Goal: Task Accomplishment & Management: Use online tool/utility

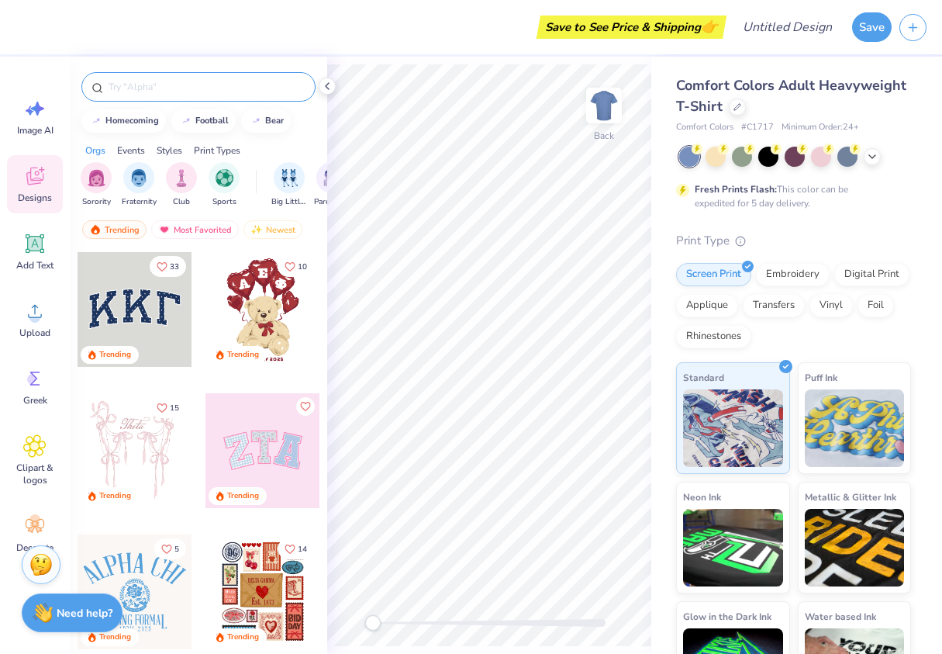
click at [154, 84] on input "text" at bounding box center [206, 87] width 199 height 16
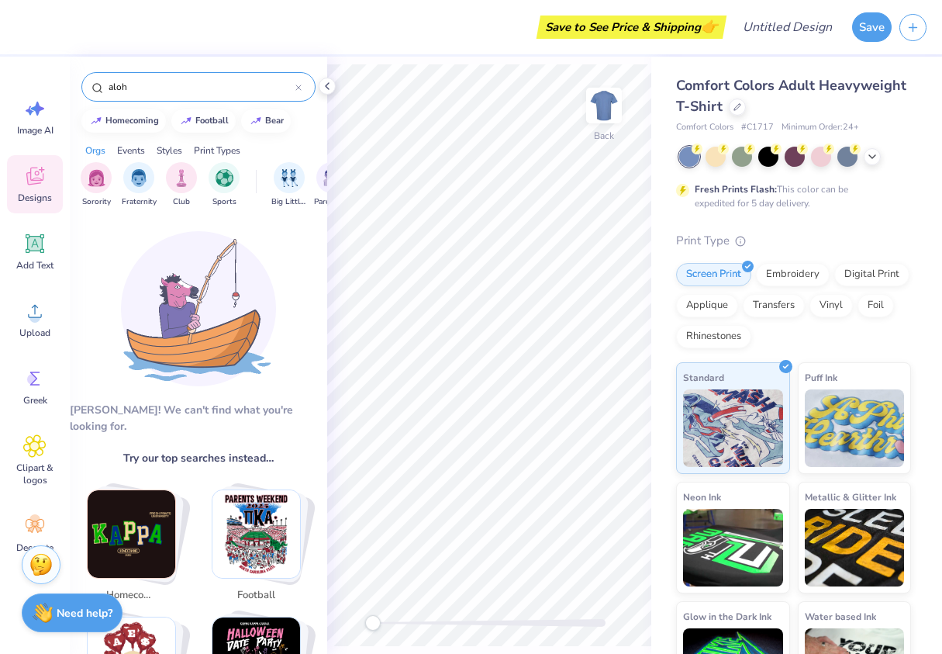
type input "aloha"
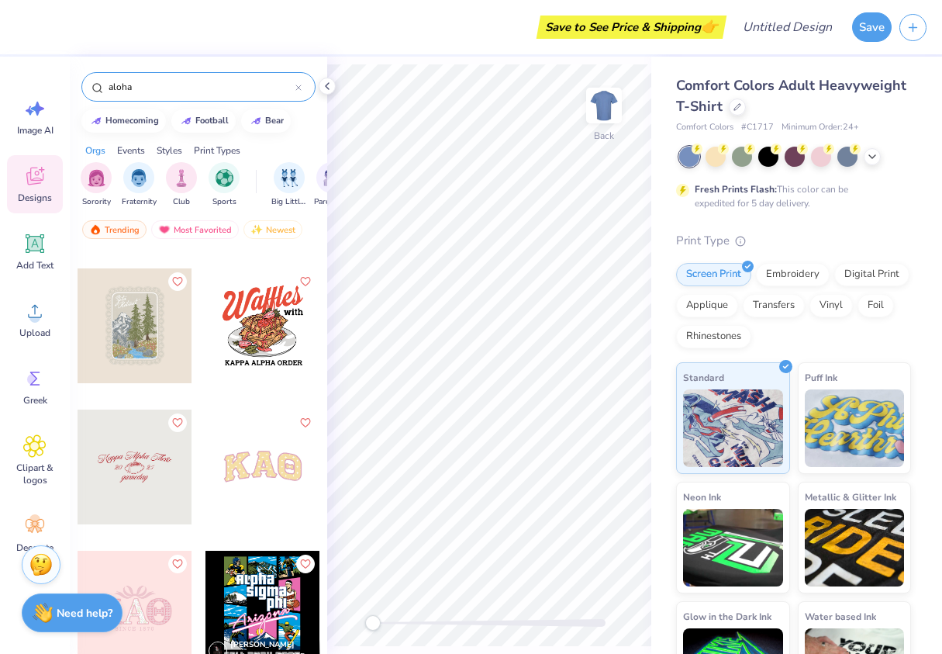
scroll to position [2231, 0]
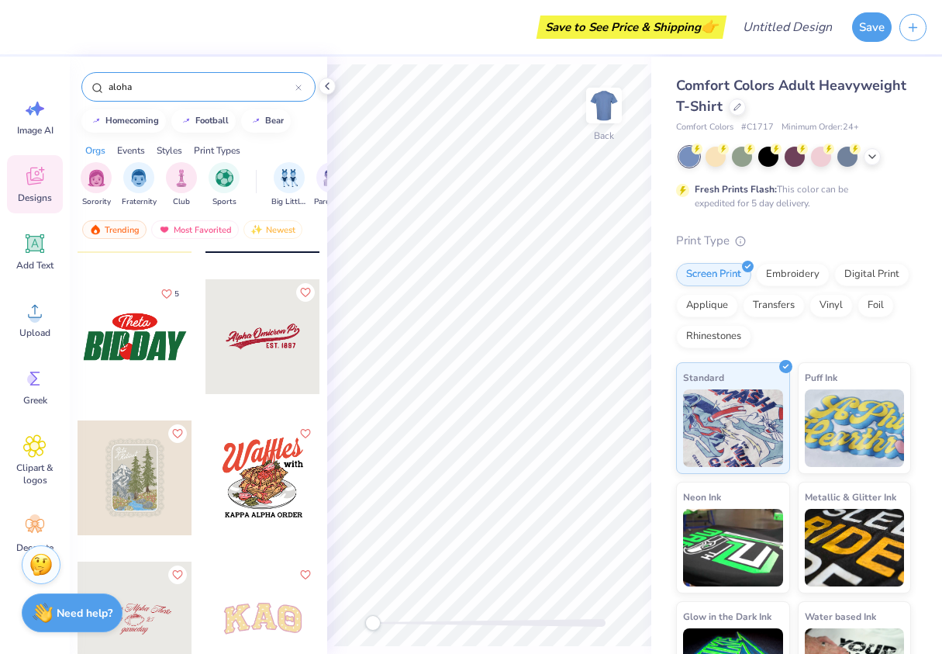
drag, startPoint x: 163, startPoint y: 90, endPoint x: 107, endPoint y: 83, distance: 56.3
click at [107, 83] on input "aloha" at bounding box center [201, 87] width 188 height 16
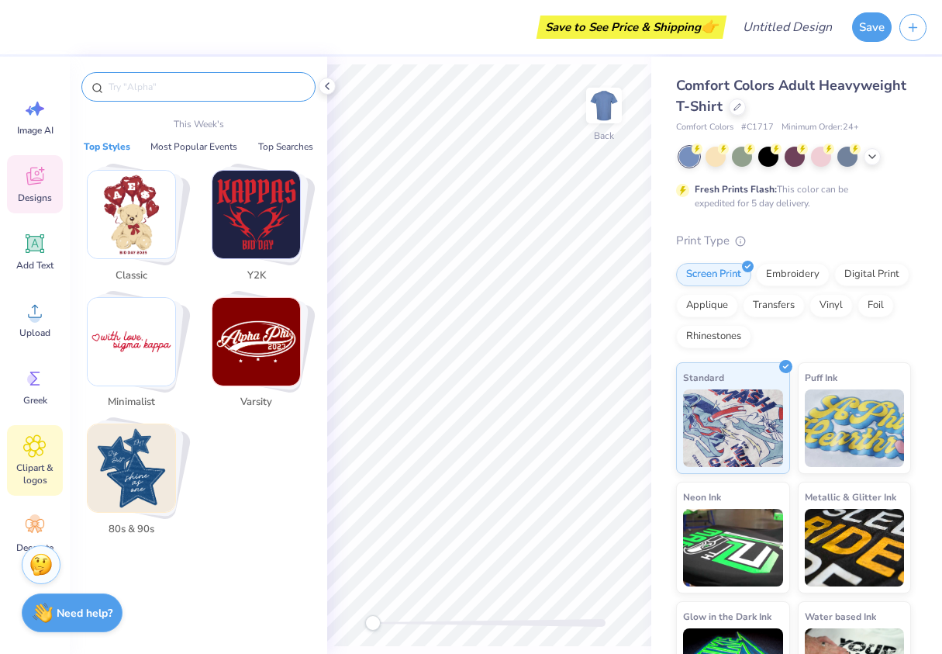
scroll to position [26, 0]
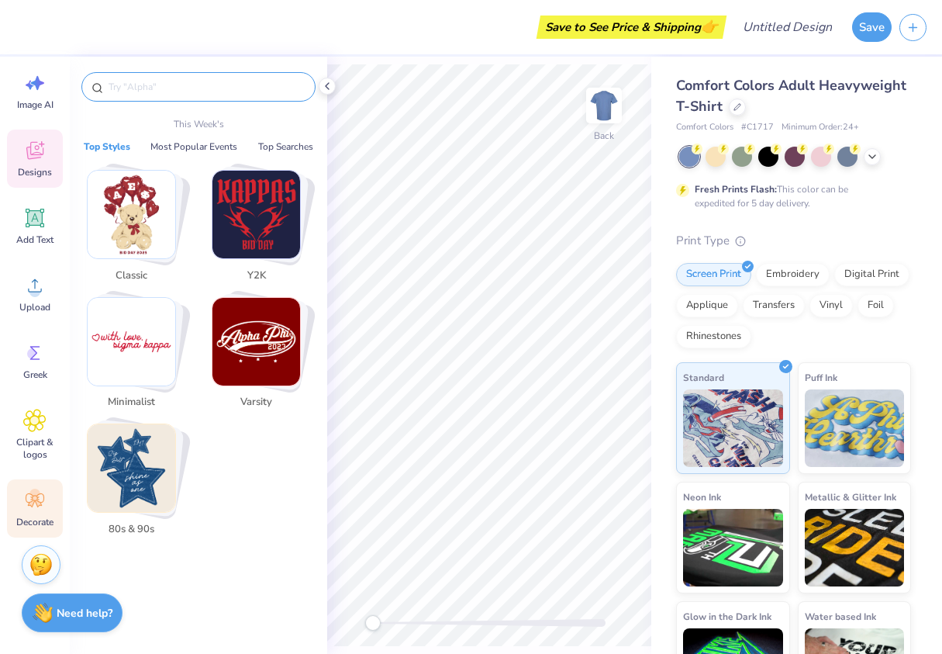
click at [40, 502] on icon at bounding box center [35, 500] width 19 height 14
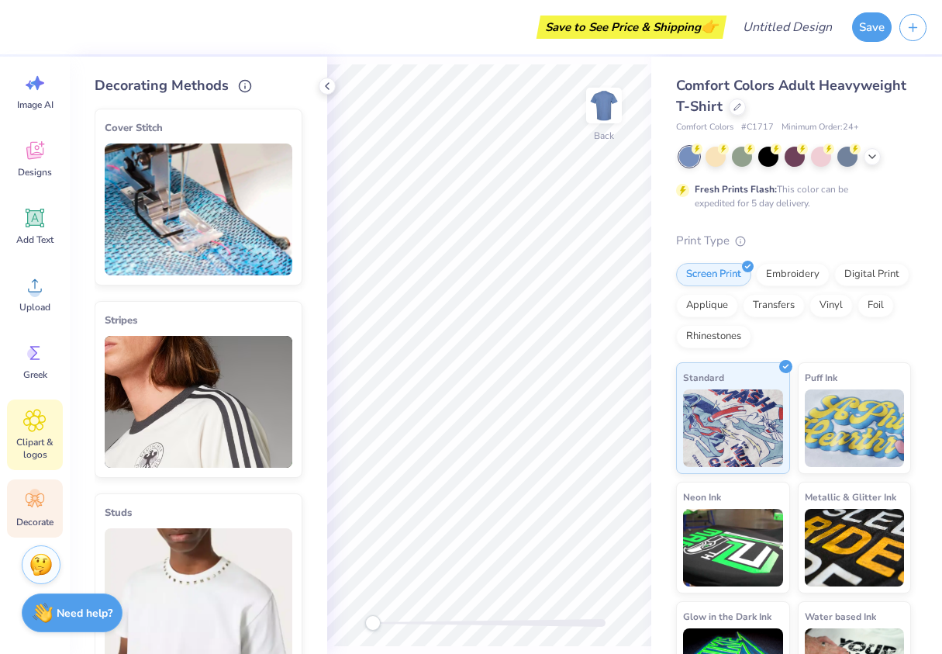
click at [41, 423] on icon at bounding box center [35, 420] width 22 height 22
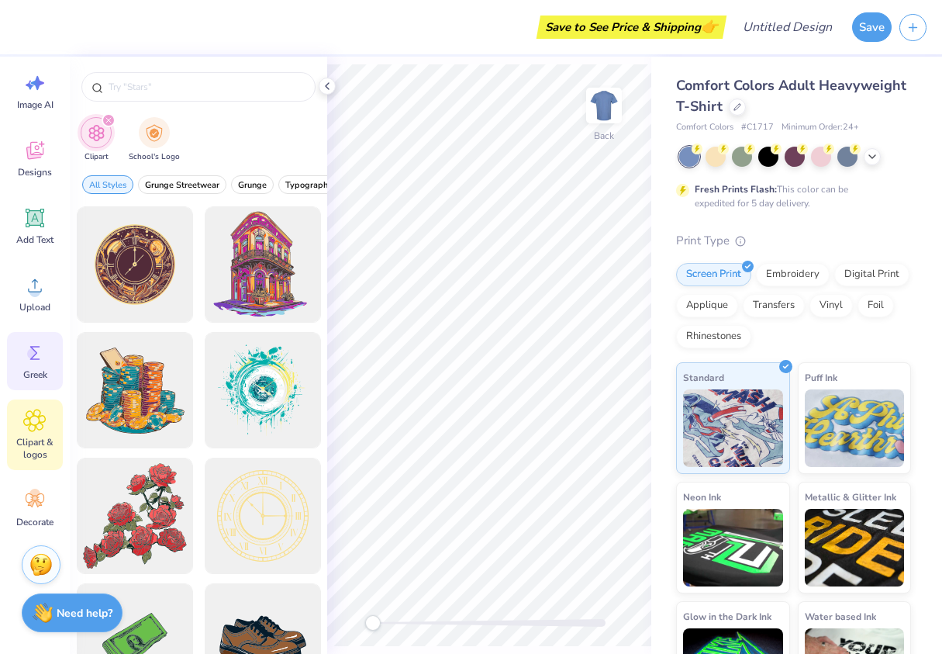
click at [38, 346] on icon at bounding box center [34, 352] width 23 height 23
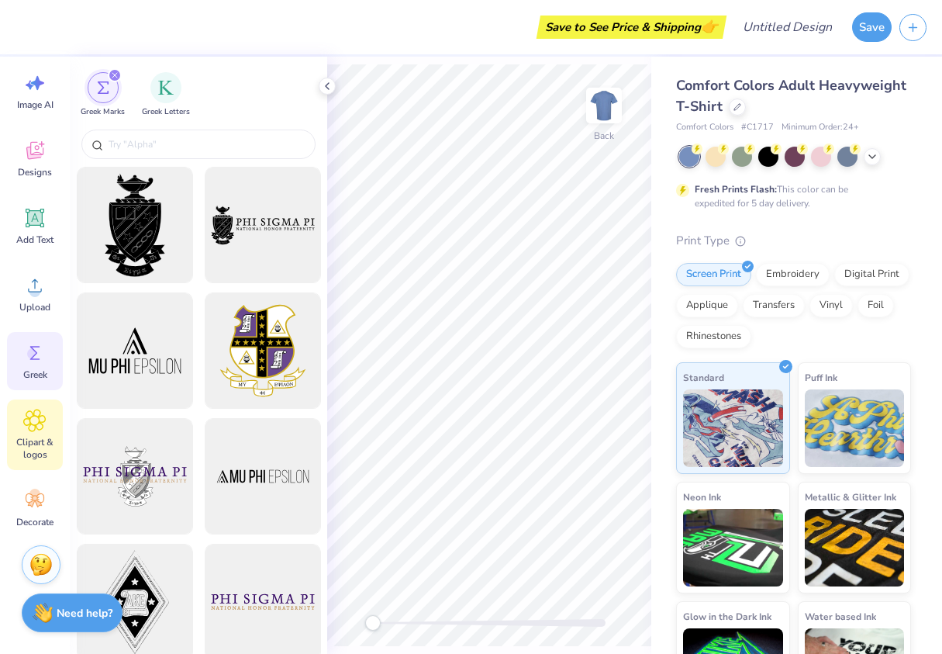
click at [43, 445] on span "Clipart & logos" at bounding box center [34, 448] width 51 height 25
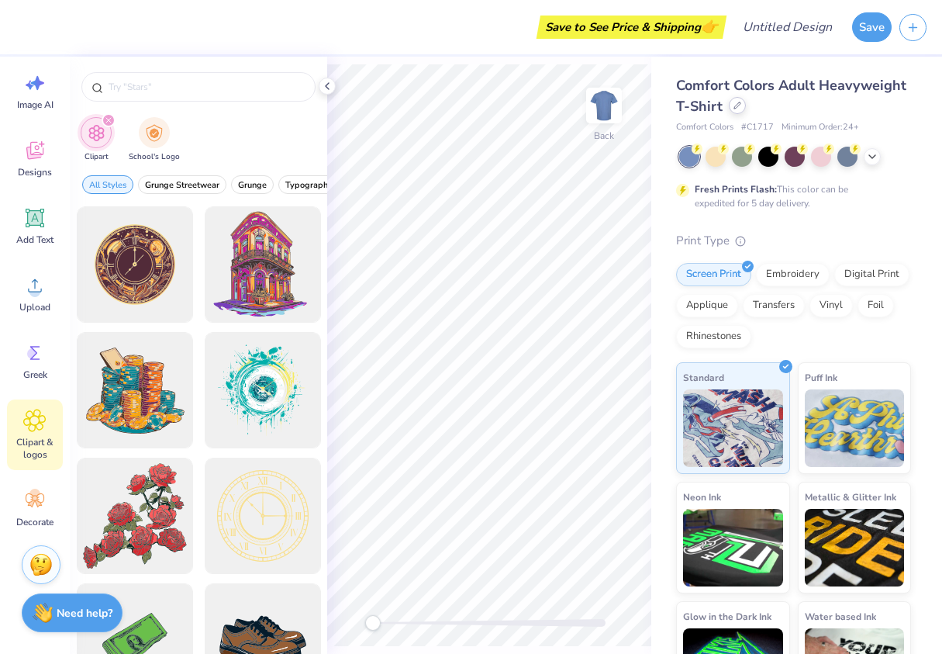
click at [740, 103] on icon at bounding box center [738, 106] width 8 height 8
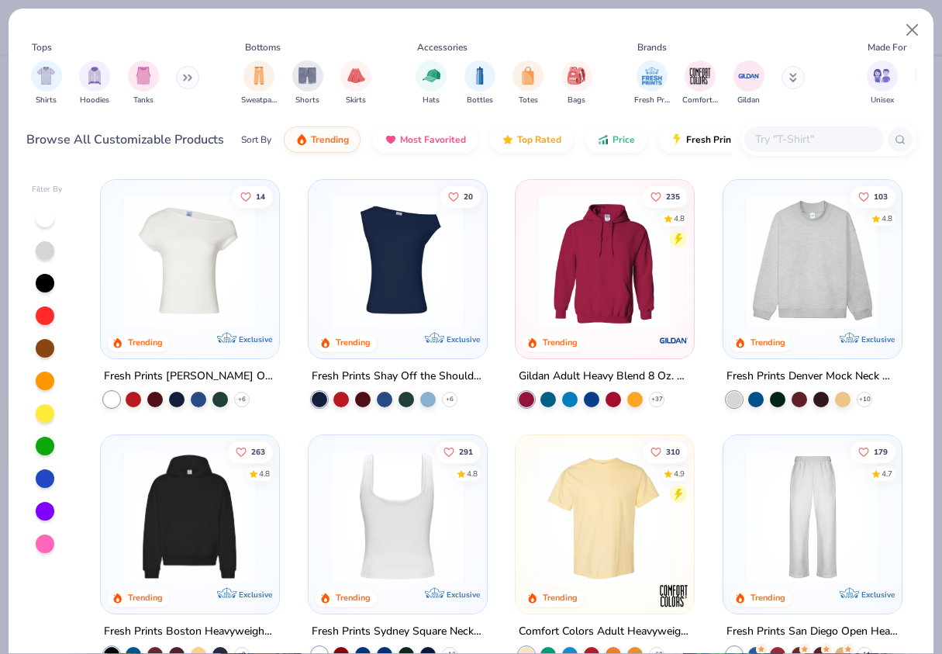
scroll to position [11, 0]
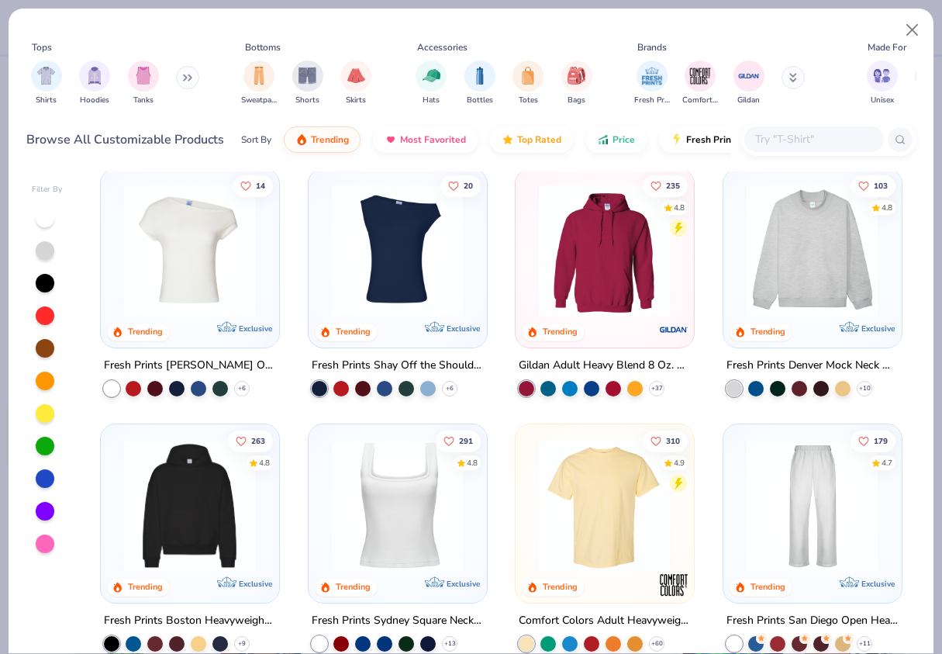
click at [167, 209] on img at bounding box center [189, 251] width 147 height 132
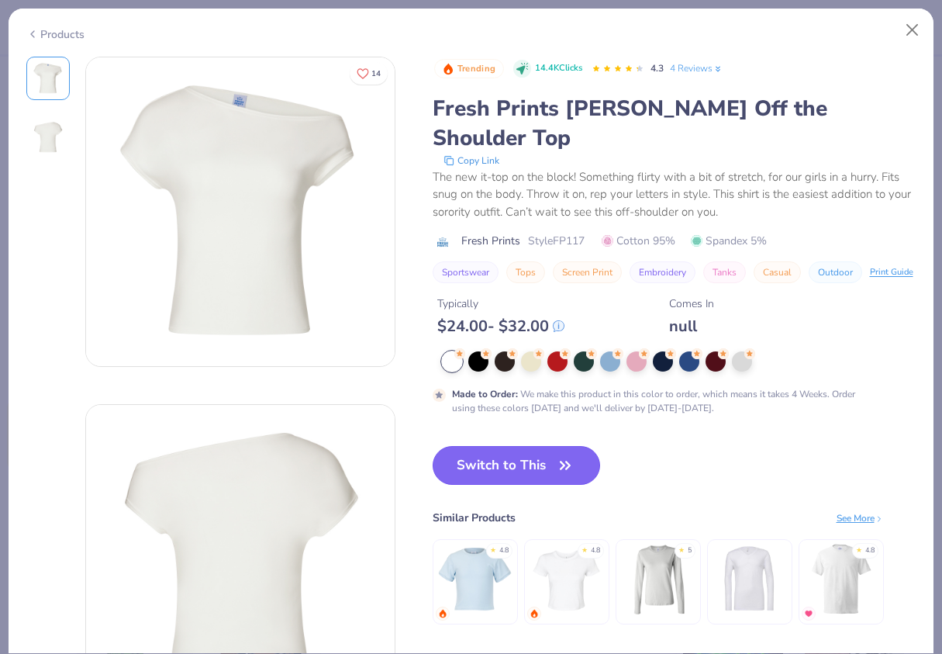
click at [562, 451] on button "Switch to This" at bounding box center [517, 465] width 168 height 39
type textarea "x"
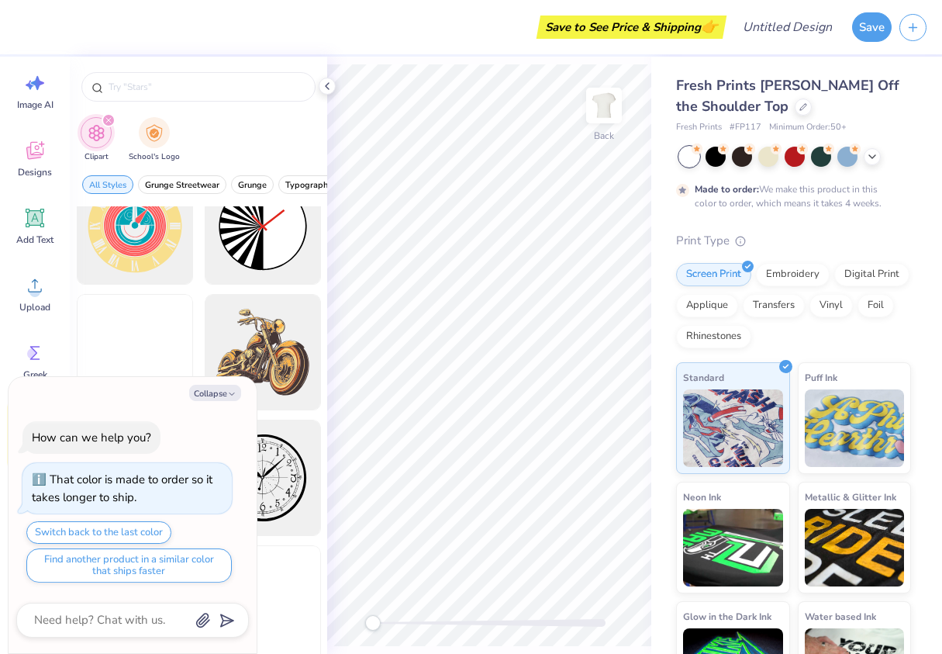
scroll to position [596, 0]
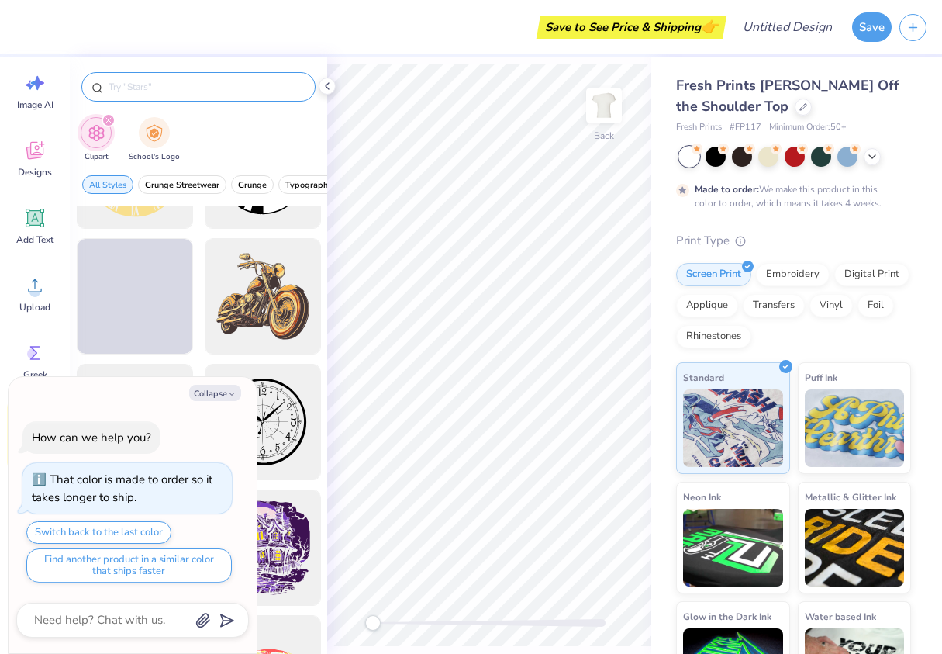
click at [135, 80] on input "text" at bounding box center [206, 87] width 199 height 16
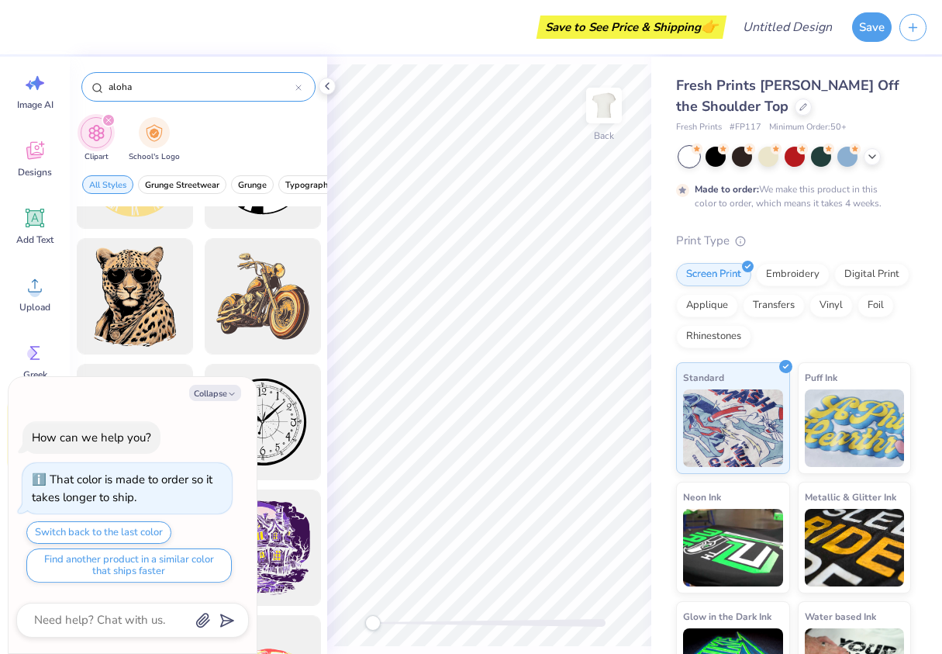
type input "aloha"
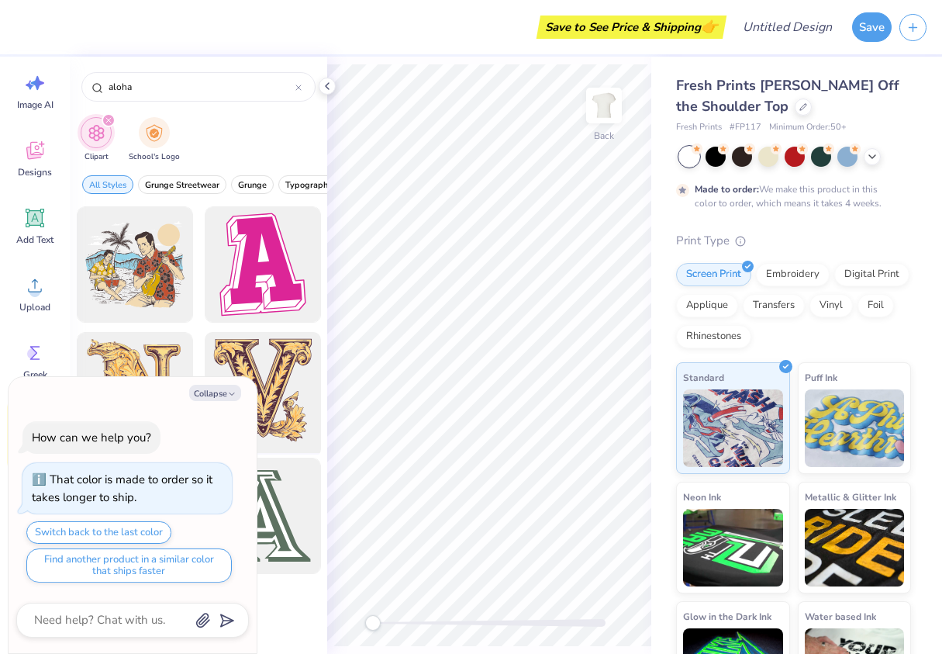
click at [314, 406] on div at bounding box center [263, 391] width 128 height 128
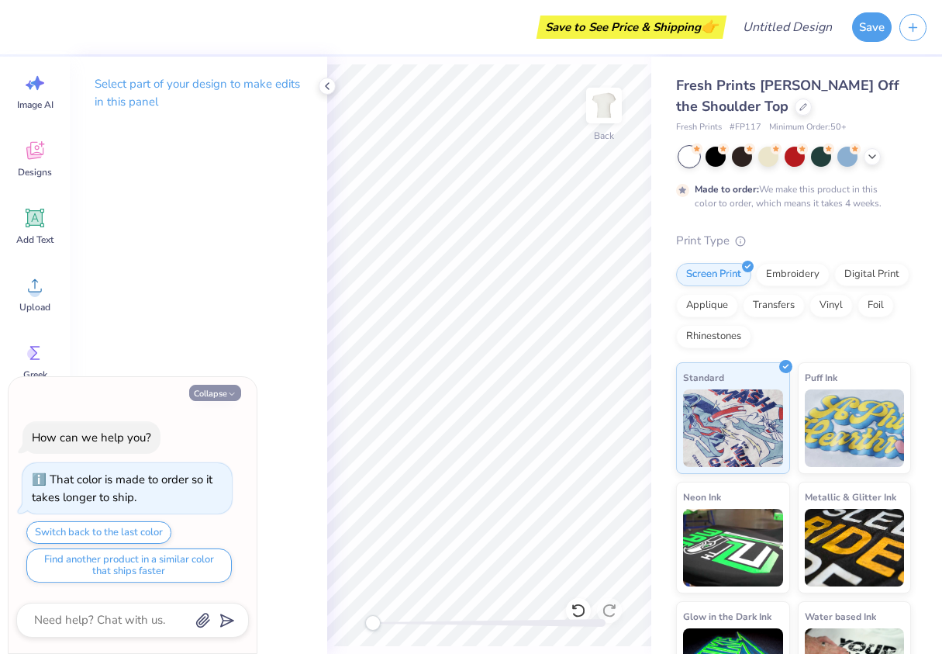
click at [229, 389] on icon "button" at bounding box center [231, 393] width 9 height 9
type textarea "x"
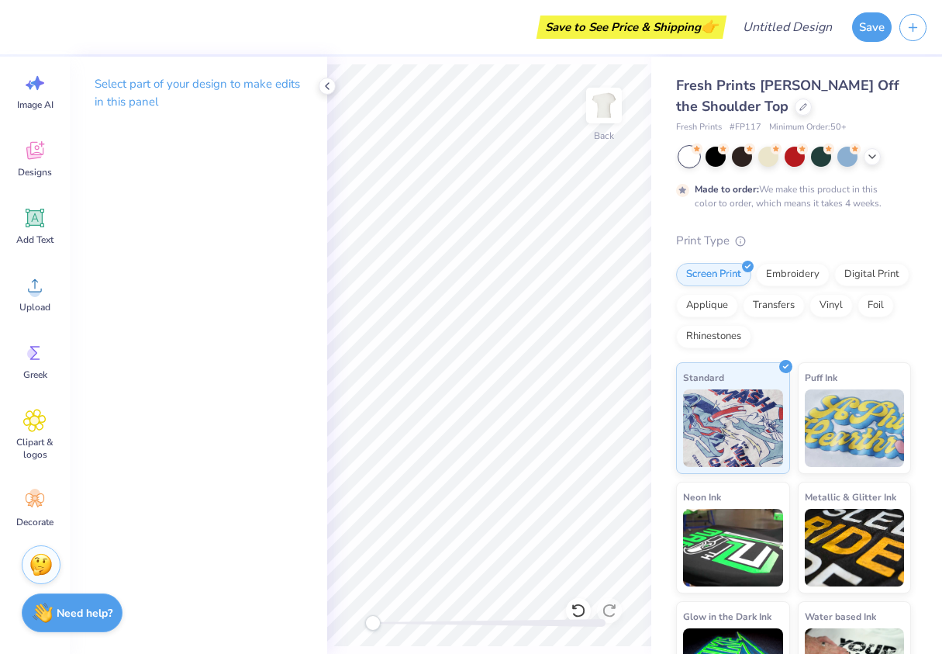
click at [313, 88] on div "Select part of your design to make edits in this panel" at bounding box center [198, 99] width 257 height 85
click at [330, 84] on icon at bounding box center [327, 86] width 12 height 12
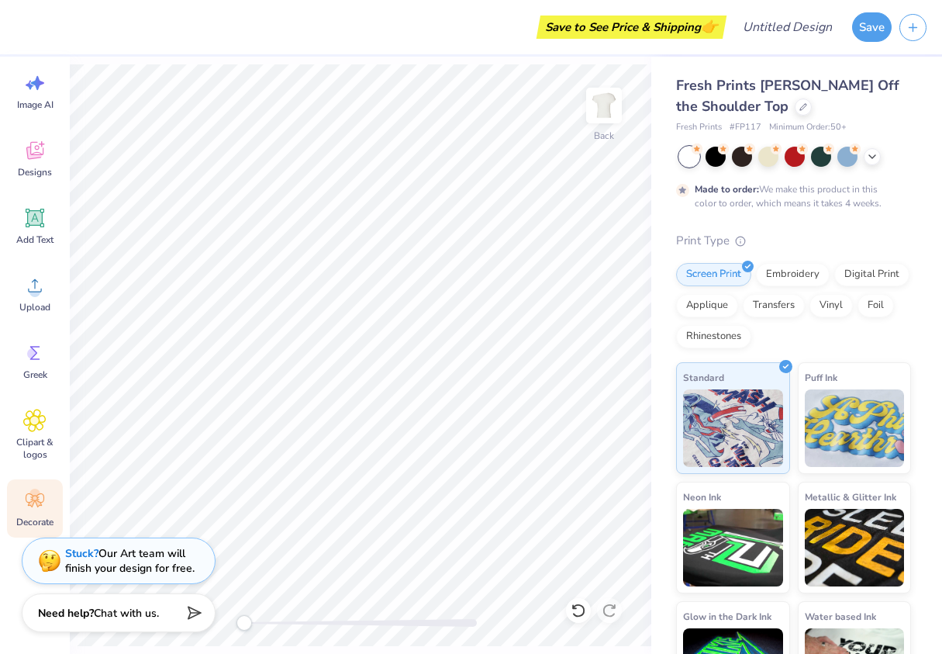
click at [26, 502] on icon at bounding box center [34, 500] width 23 height 23
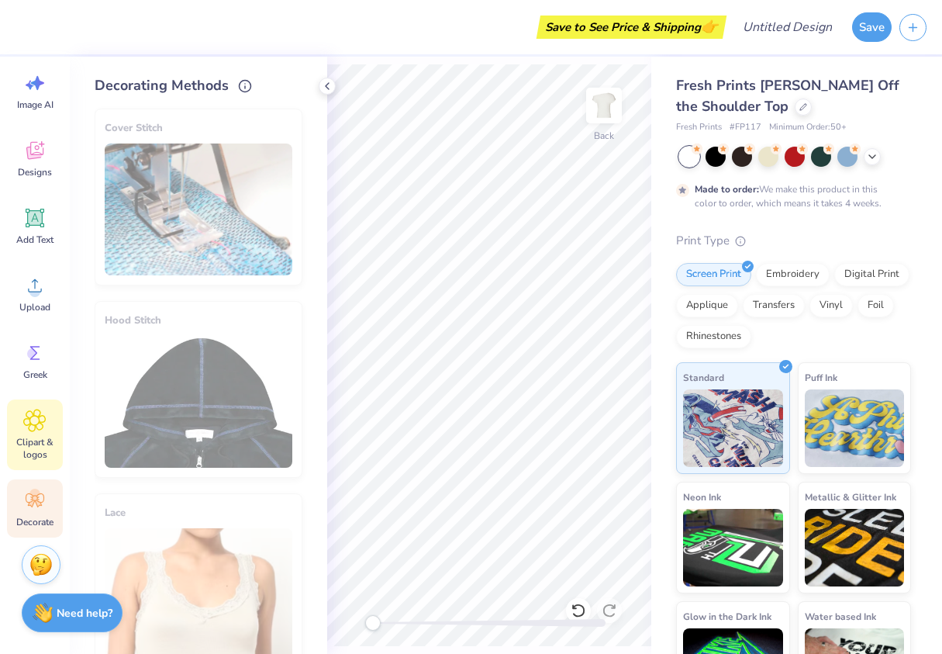
click at [31, 442] on span "Clipart & logos" at bounding box center [34, 448] width 51 height 25
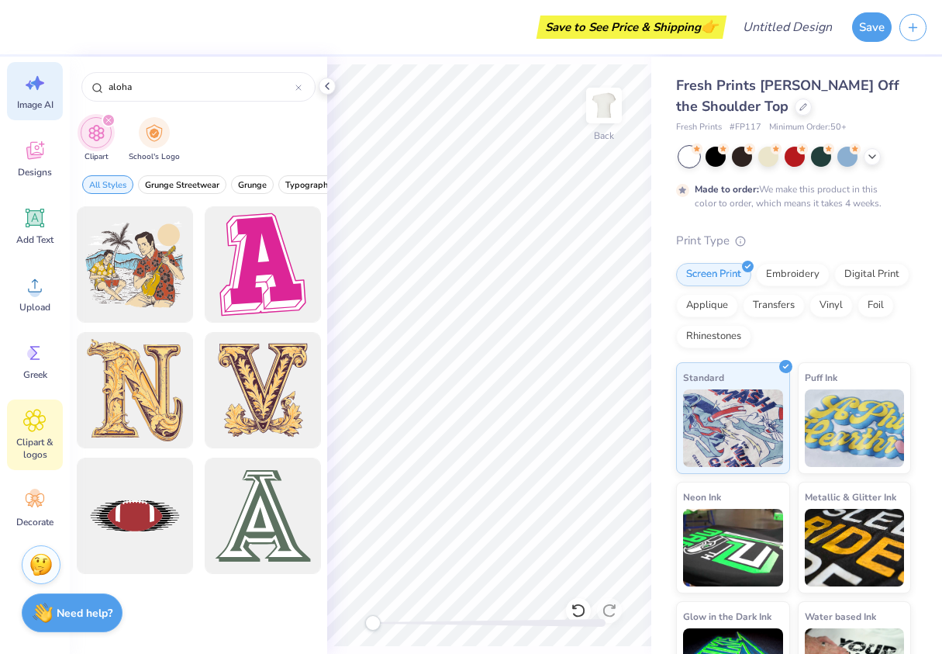
drag, startPoint x: 170, startPoint y: 81, endPoint x: 58, endPoint y: 75, distance: 111.9
click at [58, 75] on div "Save to See Price & Shipping 👉 Design Title Save Image AI Designs Add Text Uplo…" at bounding box center [471, 327] width 942 height 654
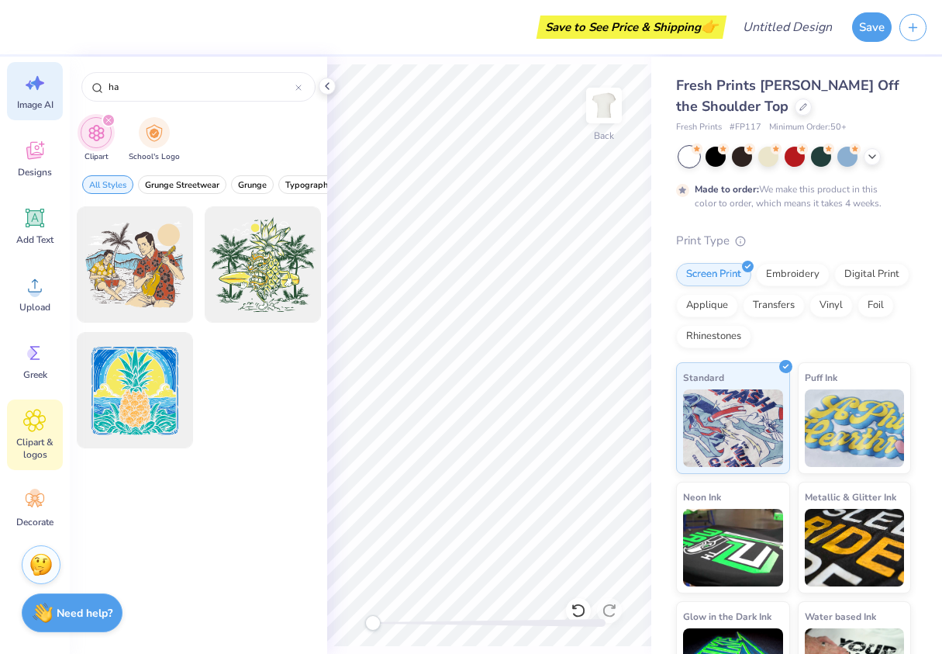
type input "h"
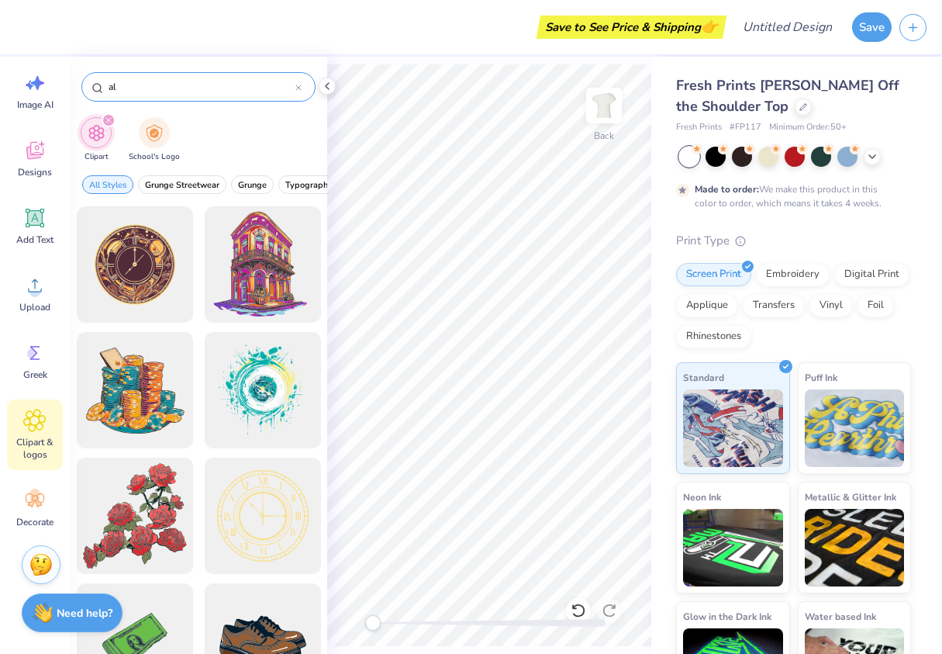
type input "a"
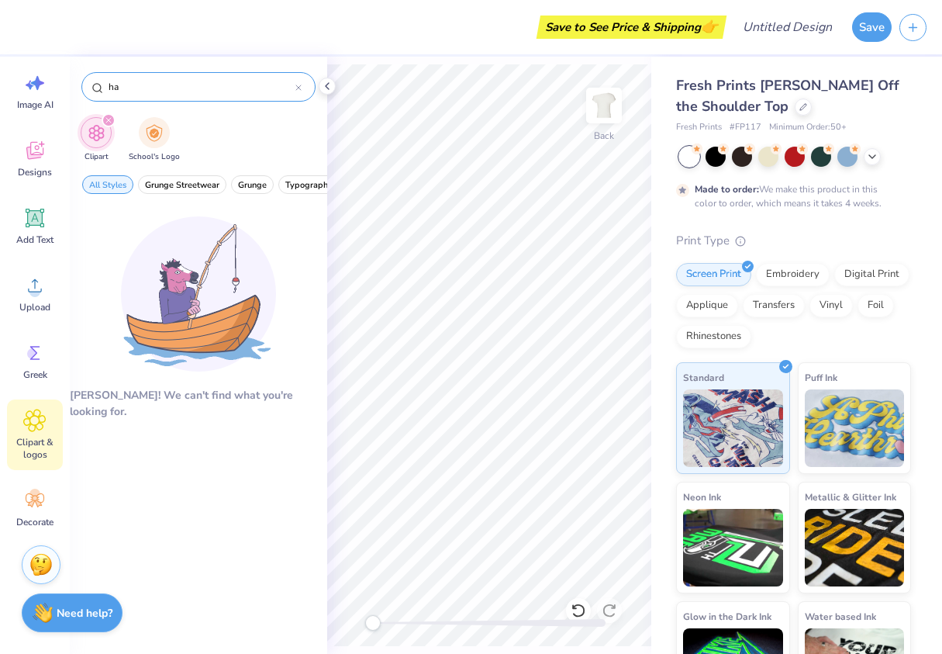
type input "h"
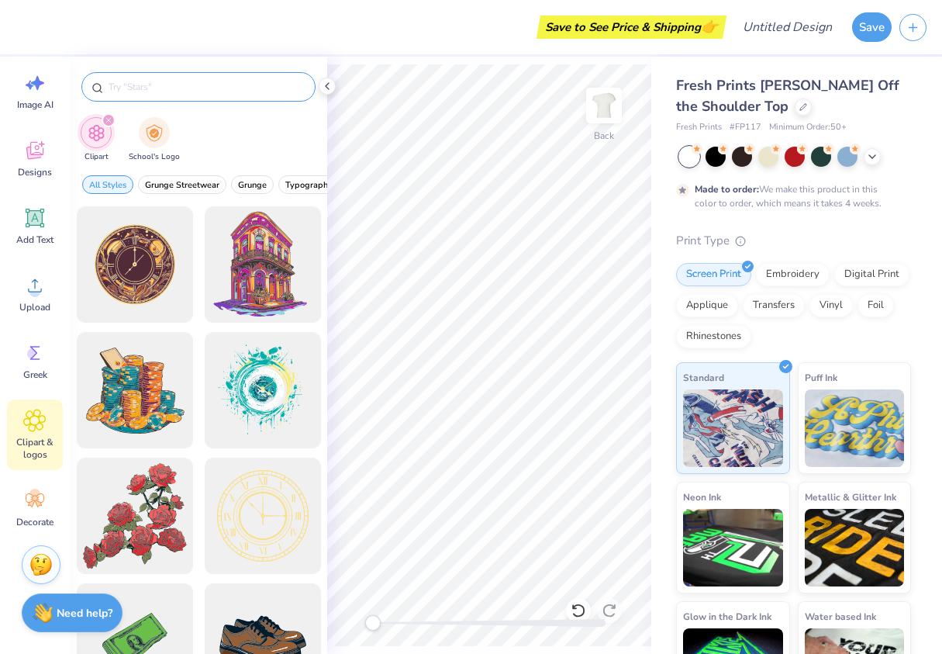
click at [134, 82] on input "text" at bounding box center [206, 87] width 199 height 16
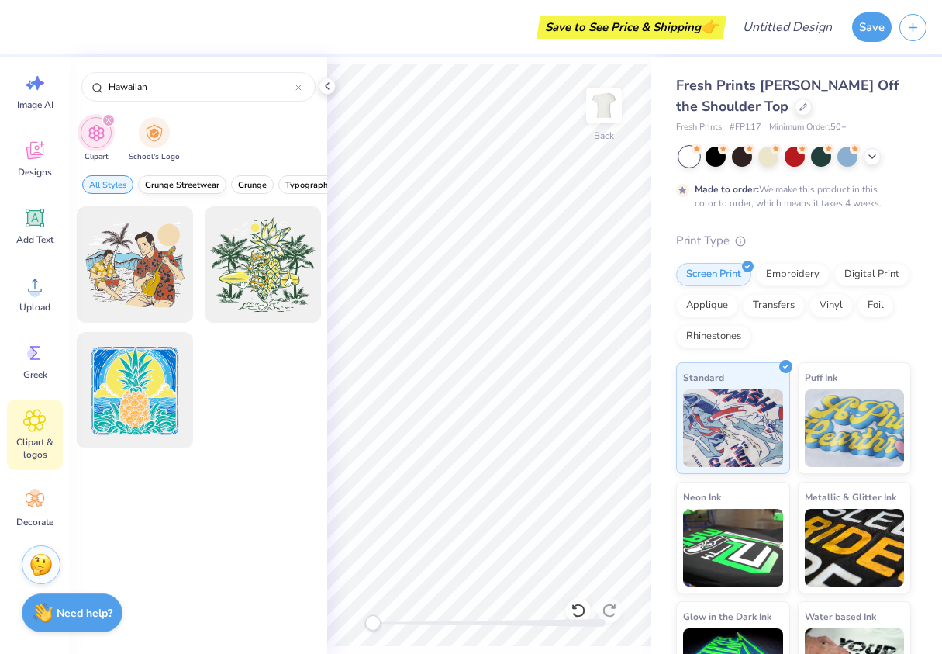
type input "Hawaiian"
click at [187, 188] on span "Grunge Streetwear" at bounding box center [182, 185] width 74 height 12
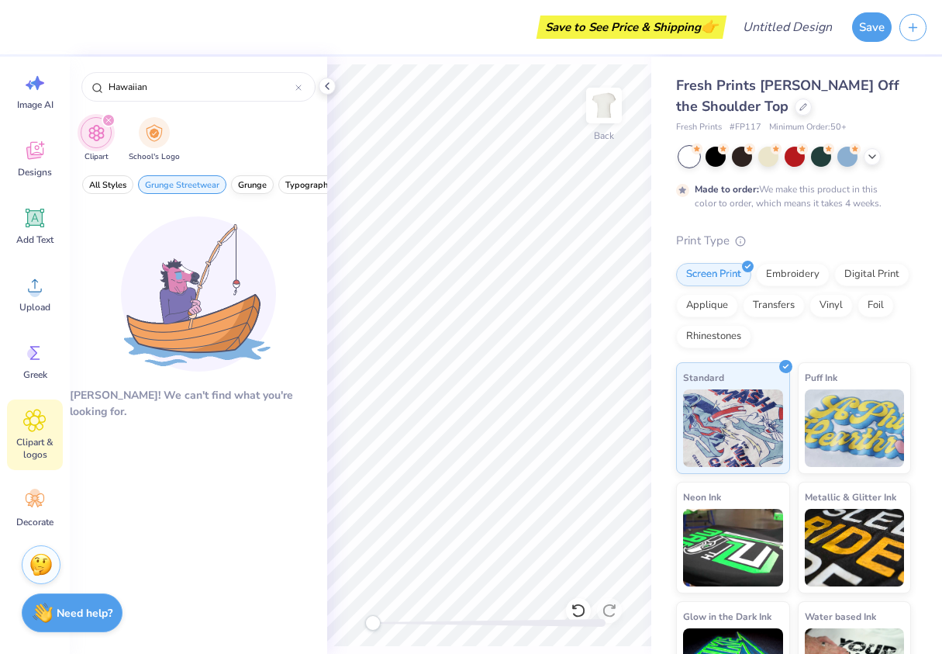
click at [255, 183] on span "Grunge" at bounding box center [252, 185] width 29 height 12
click at [111, 183] on span "All Styles" at bounding box center [107, 185] width 37 height 12
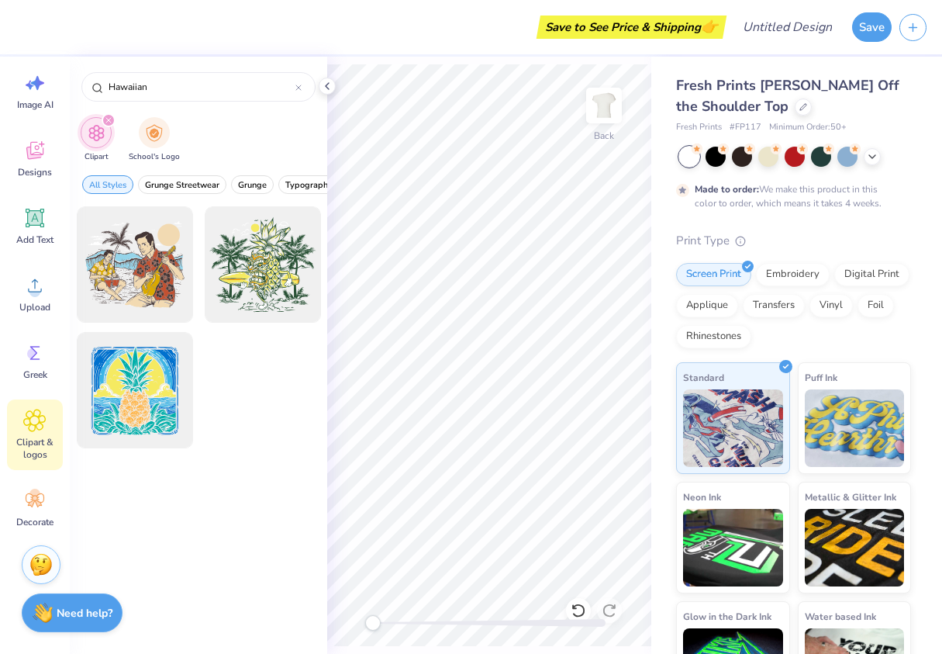
click at [106, 121] on icon "filter for Clipart" at bounding box center [108, 120] width 5 height 5
click at [33, 160] on icon at bounding box center [34, 150] width 23 height 23
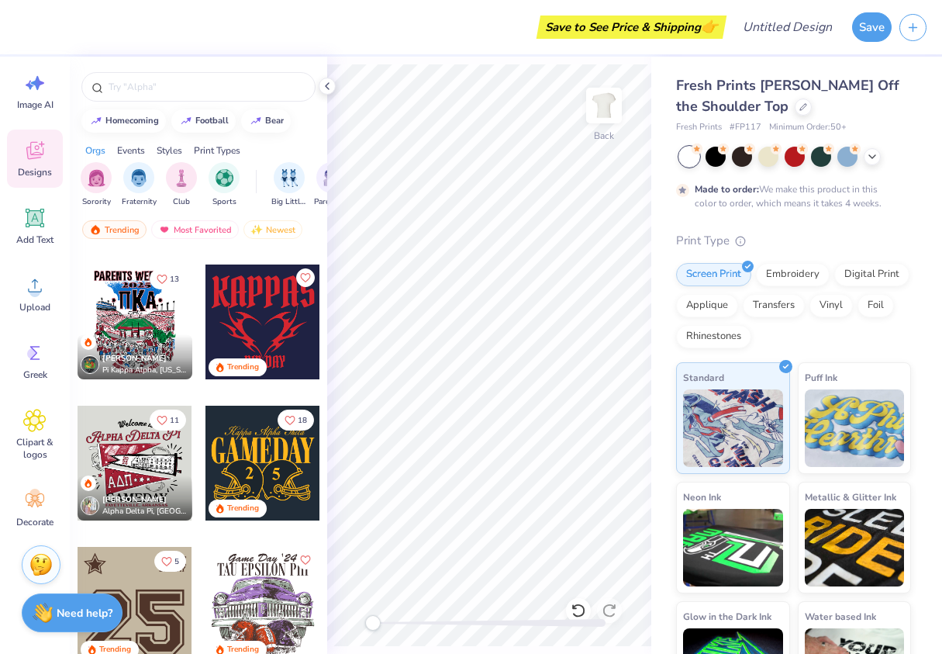
scroll to position [1063, 0]
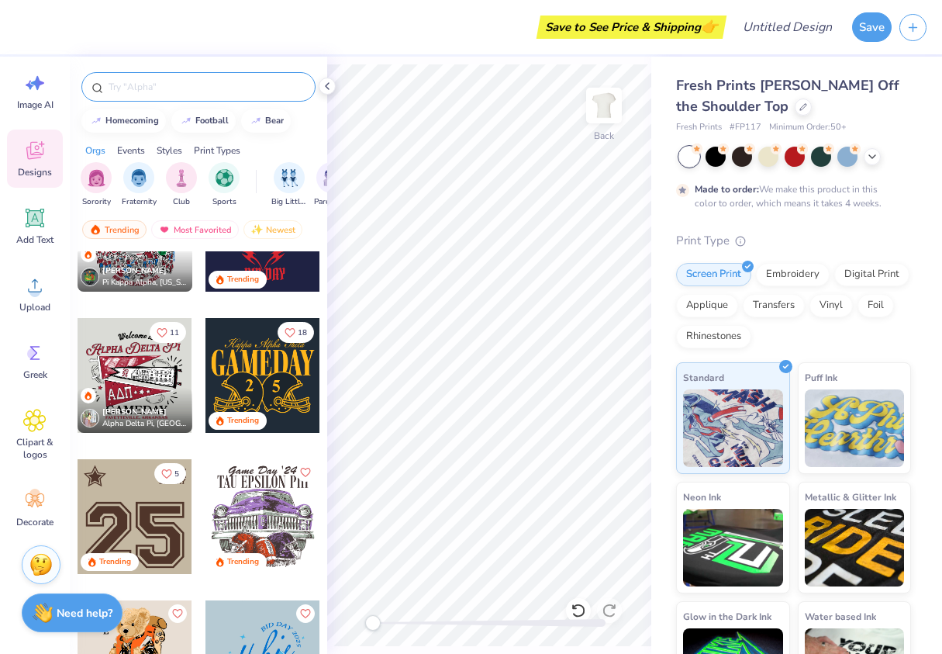
click at [159, 81] on input "text" at bounding box center [206, 87] width 199 height 16
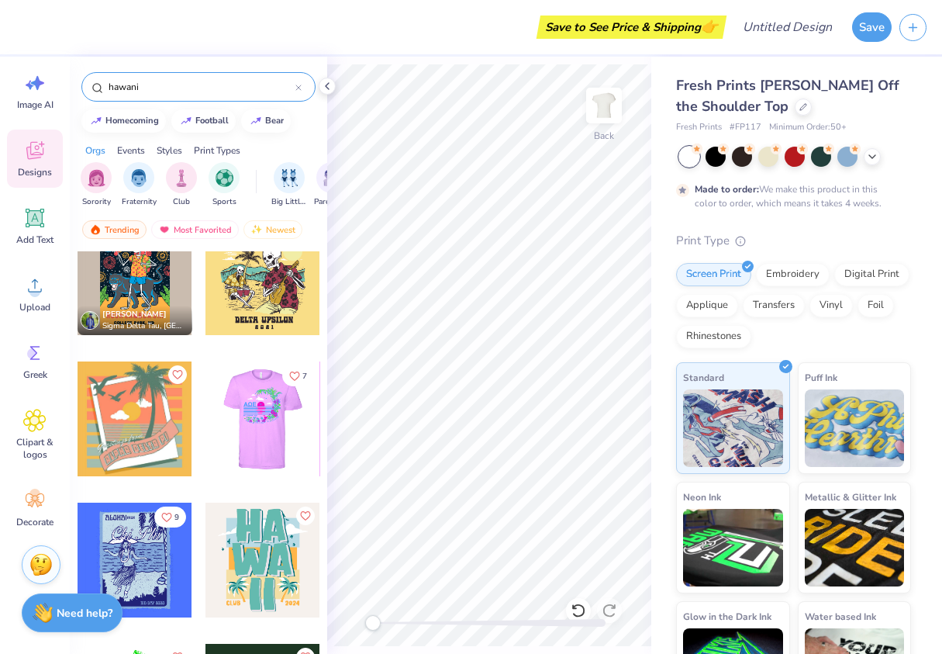
scroll to position [0, 0]
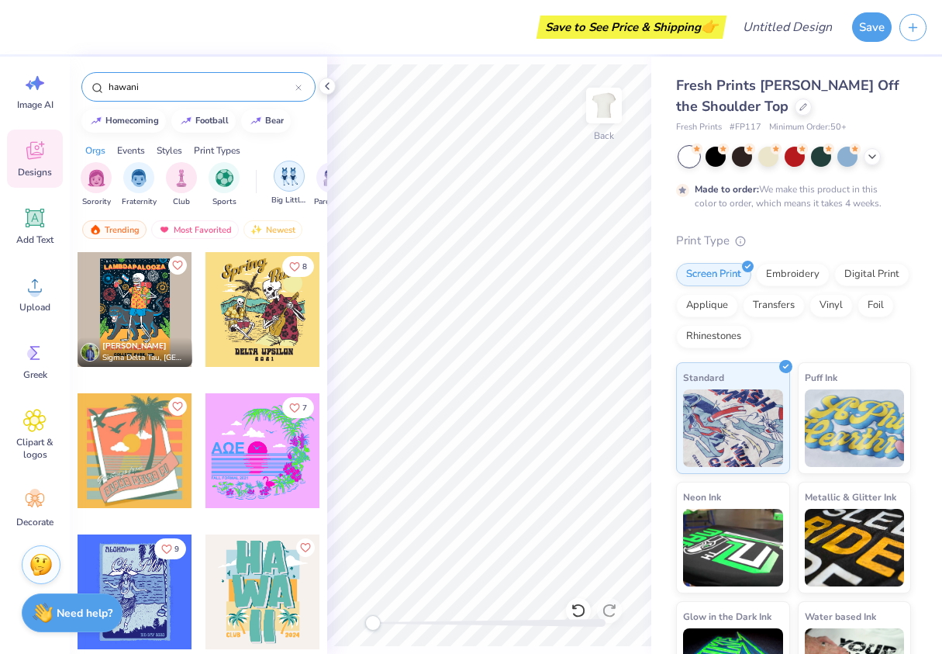
click at [289, 178] on img "filter for Big Little Reveal" at bounding box center [289, 177] width 17 height 18
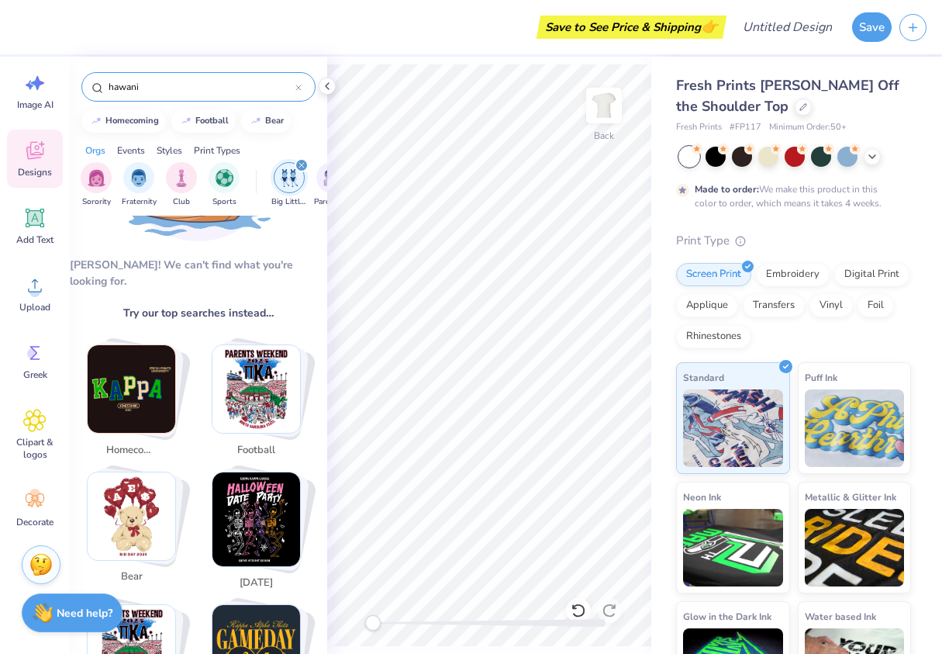
scroll to position [146, 0]
click at [289, 197] on span "Big Little Reveal" at bounding box center [289, 202] width 36 height 12
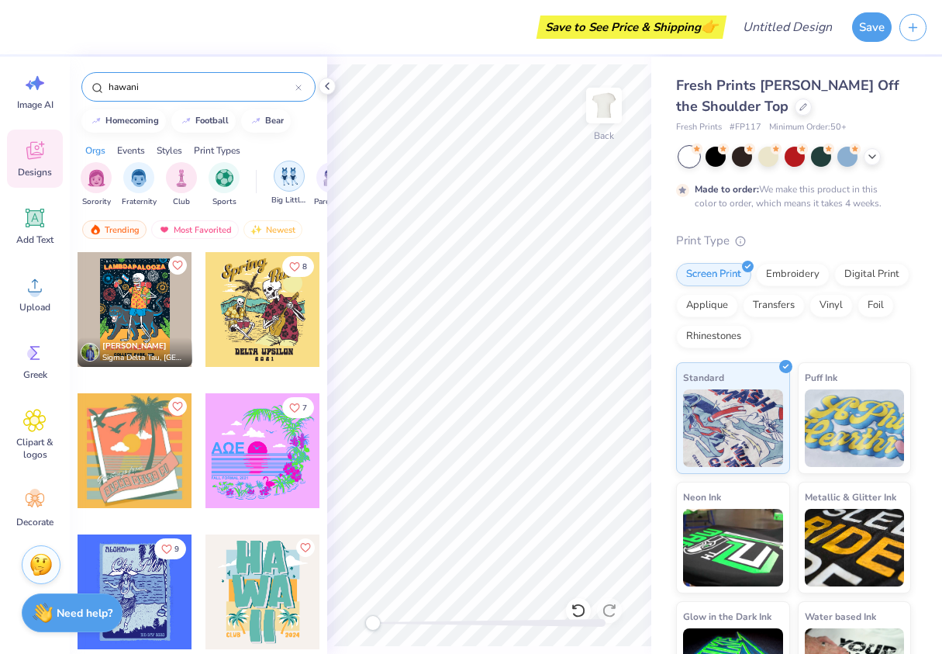
click at [285, 181] on img "filter for Big Little Reveal" at bounding box center [289, 177] width 17 height 18
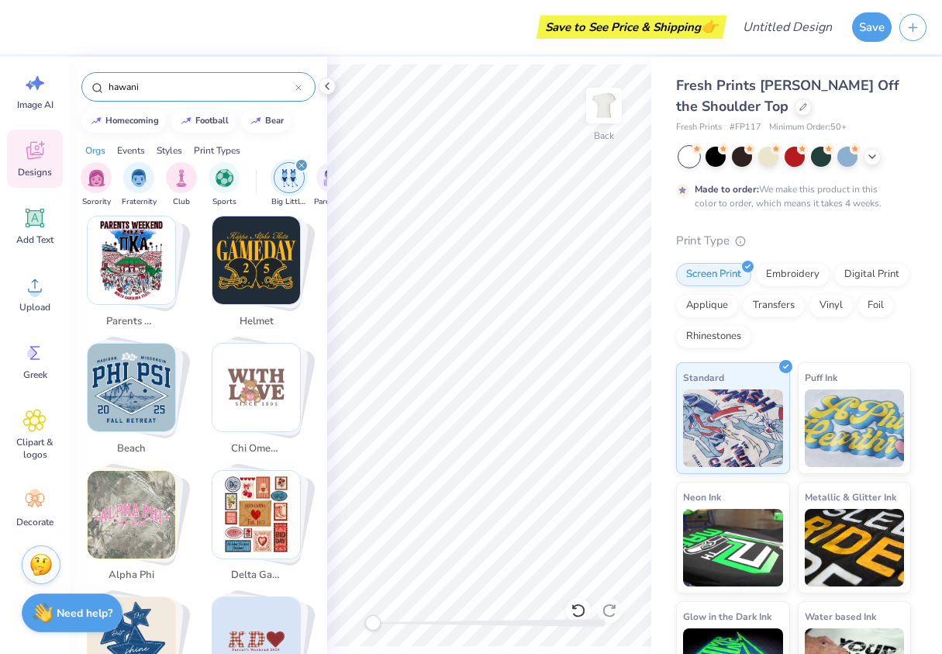
scroll to position [534, 0]
click at [156, 399] on img "Stack Card Button beach" at bounding box center [132, 387] width 88 height 88
type input "beach"
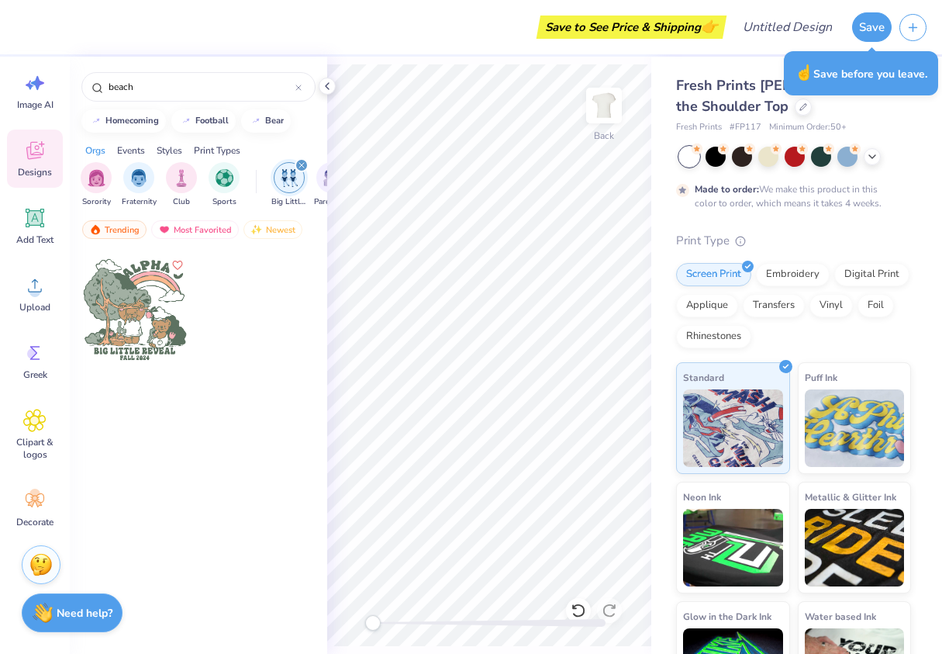
click at [292, 175] on img "filter for Big Little Reveal" at bounding box center [289, 178] width 17 height 18
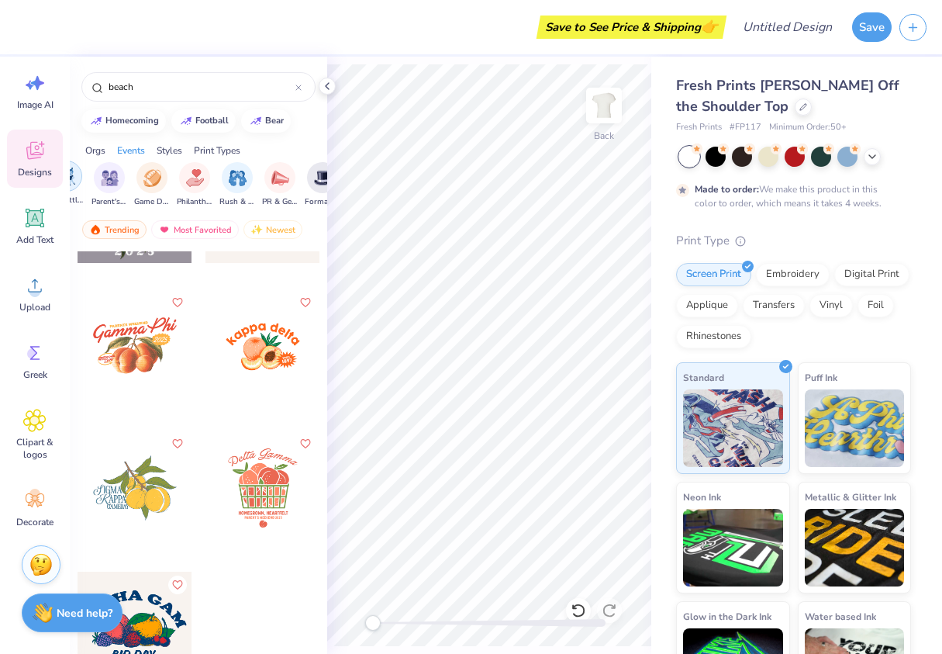
scroll to position [0, 222]
click at [187, 179] on img "filter for Philanthropy" at bounding box center [196, 177] width 18 height 18
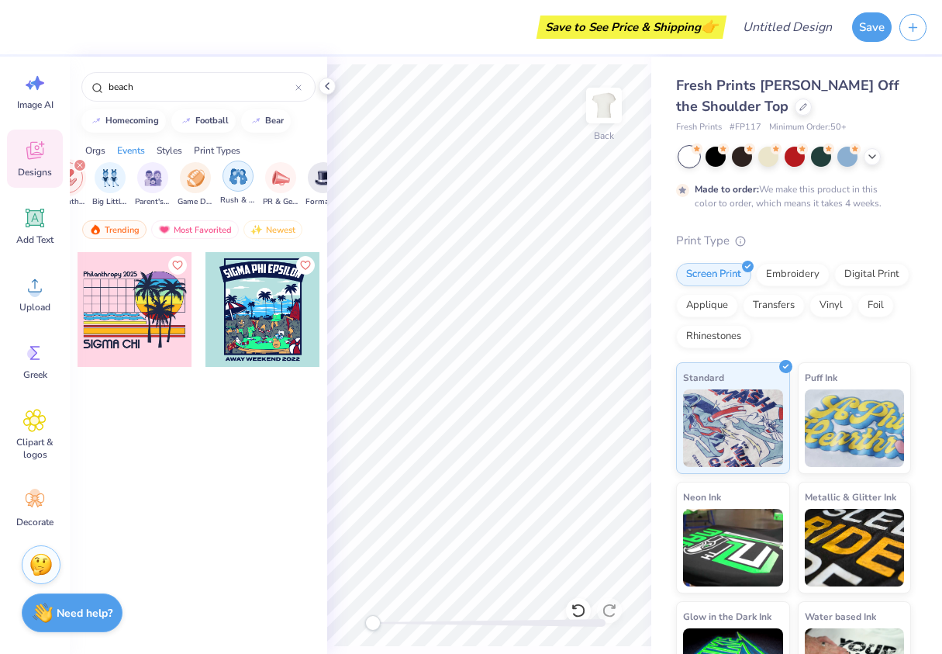
click at [233, 179] on img "filter for Rush & Bid" at bounding box center [239, 177] width 18 height 18
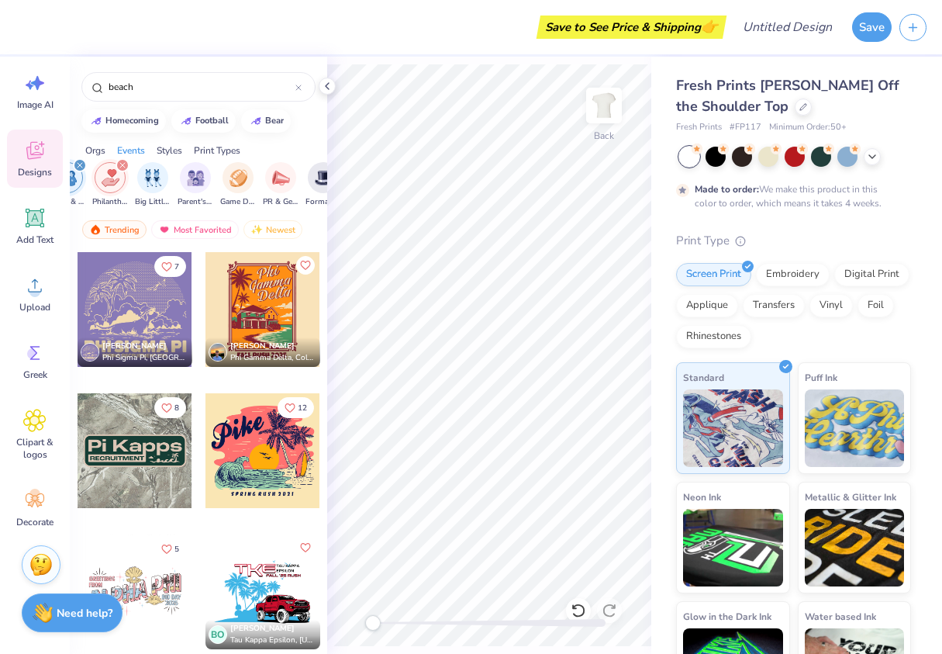
click at [123, 171] on div "filter for Philanthropy" at bounding box center [123, 165] width 14 height 14
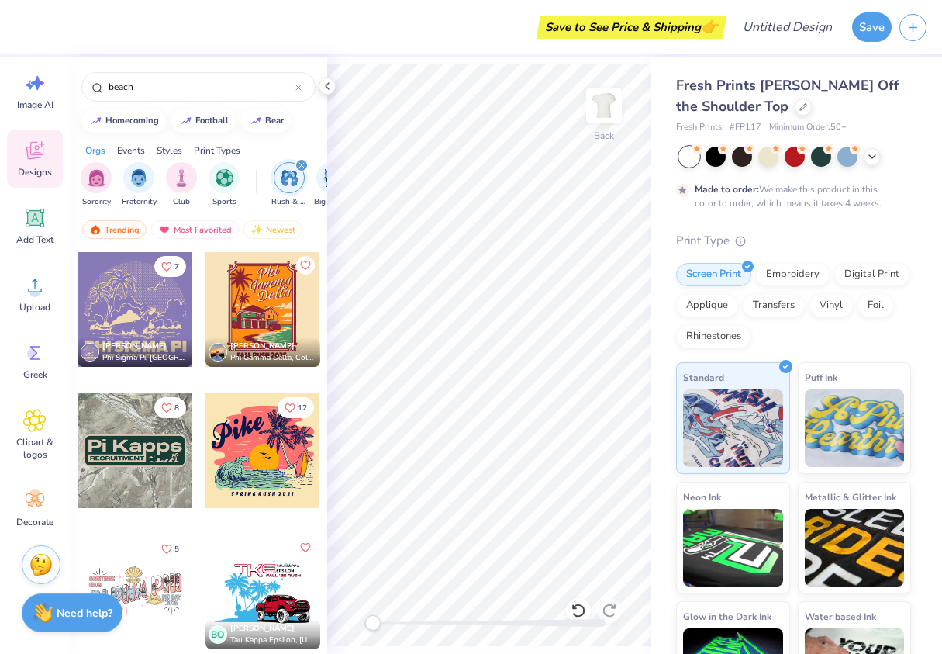
click at [299, 166] on icon "filter for Rush & Bid" at bounding box center [302, 165] width 6 height 6
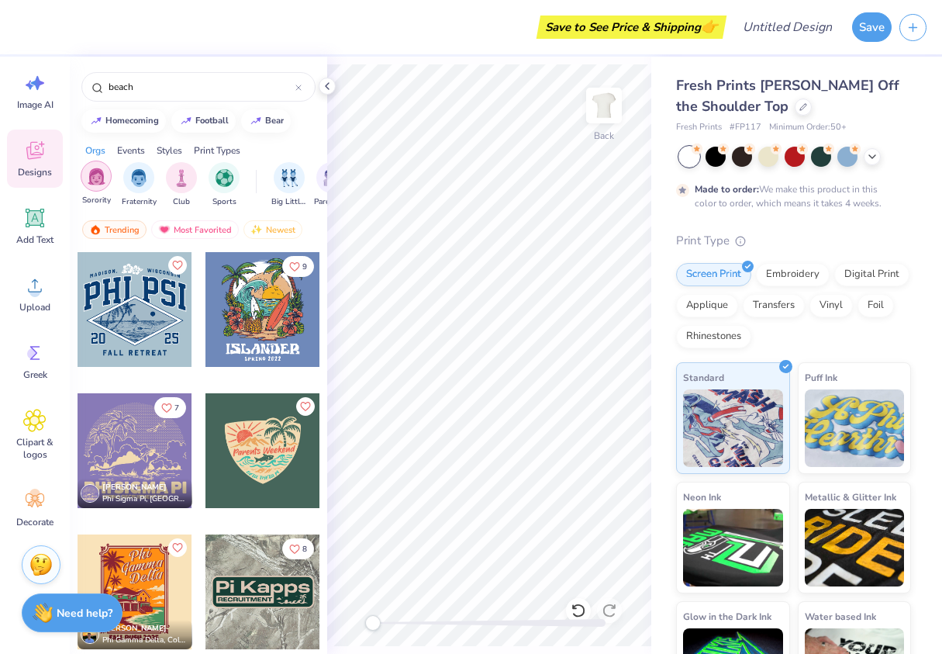
click at [84, 182] on div "filter for Sorority" at bounding box center [96, 176] width 31 height 31
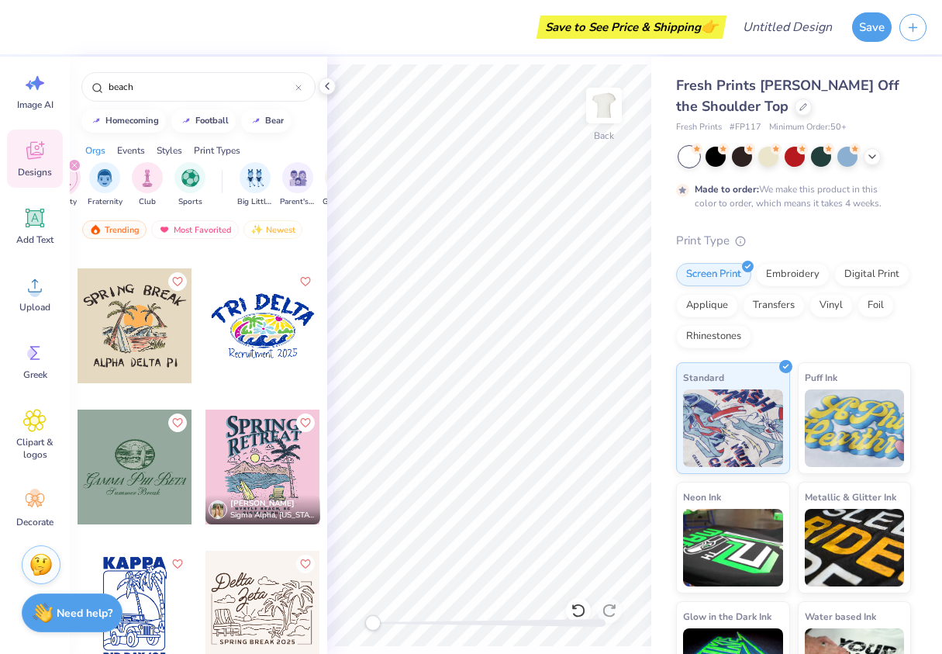
scroll to position [960, 0]
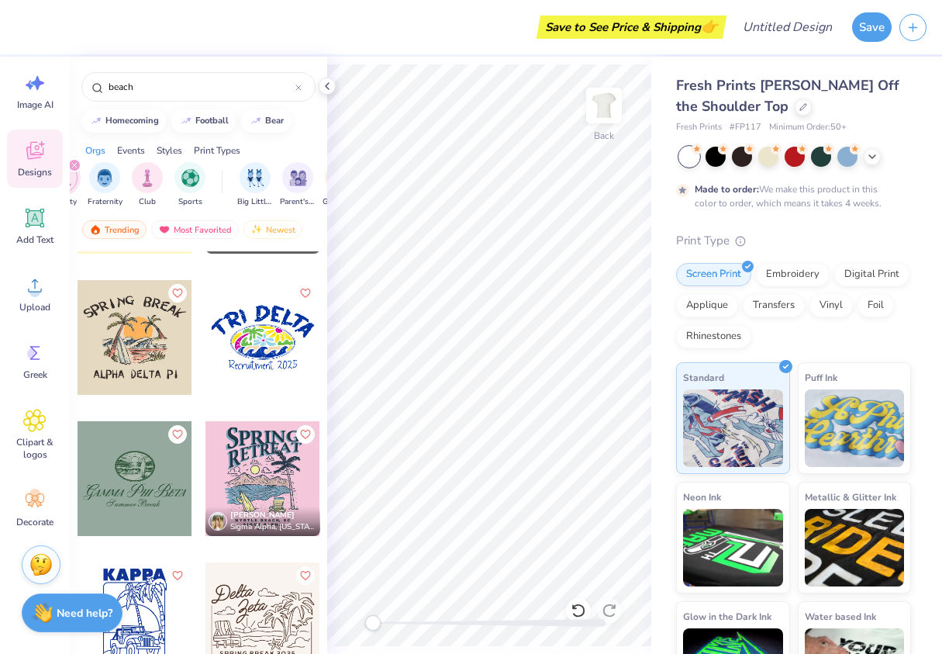
click at [268, 344] on div at bounding box center [263, 337] width 115 height 115
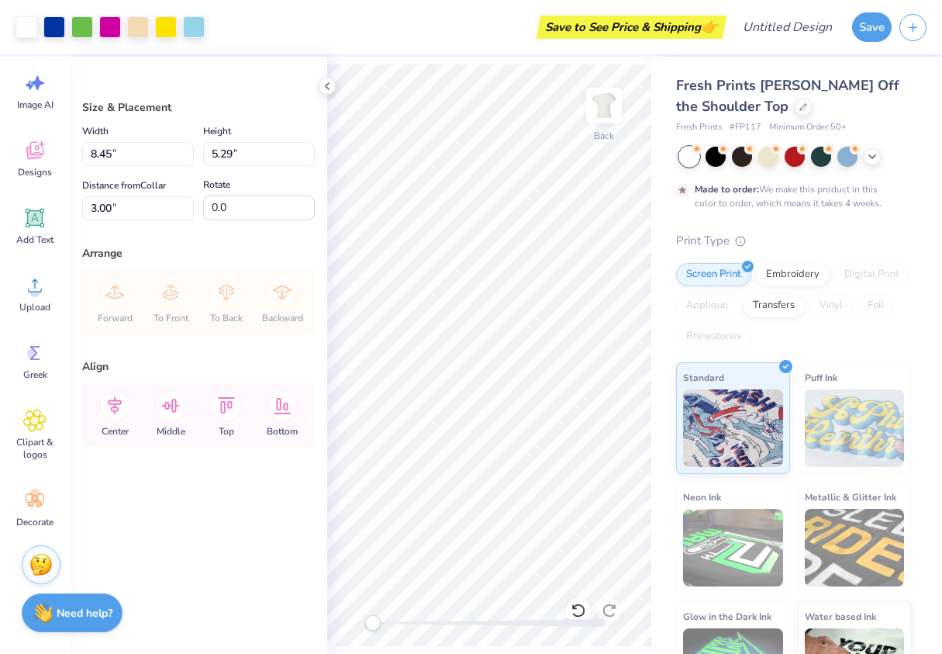
type input "8.45"
type input "5.29"
click at [769, 269] on div "Embroidery" at bounding box center [793, 272] width 74 height 23
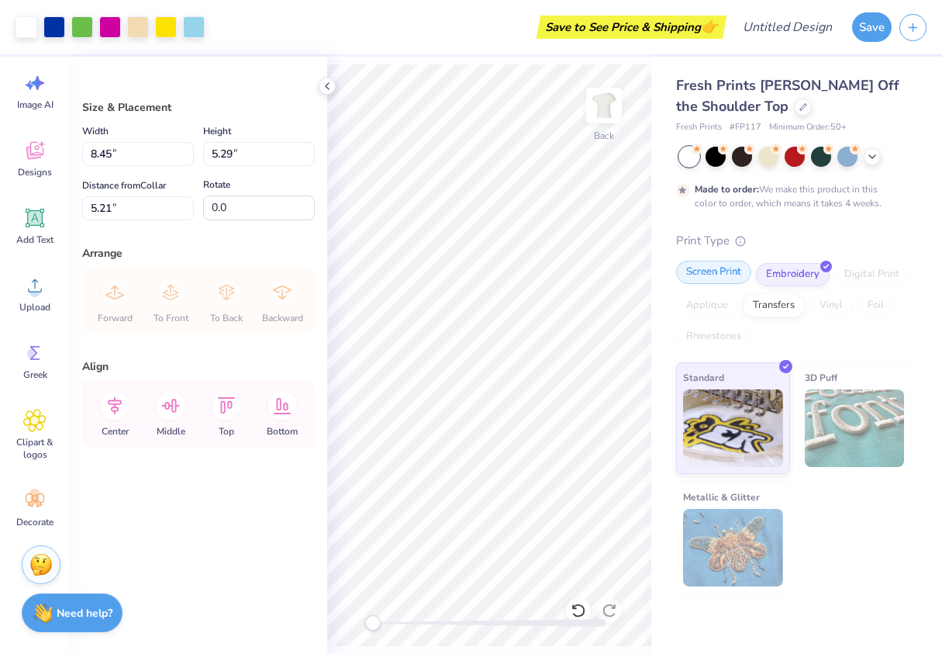
click at [729, 278] on div "Screen Print" at bounding box center [713, 272] width 75 height 23
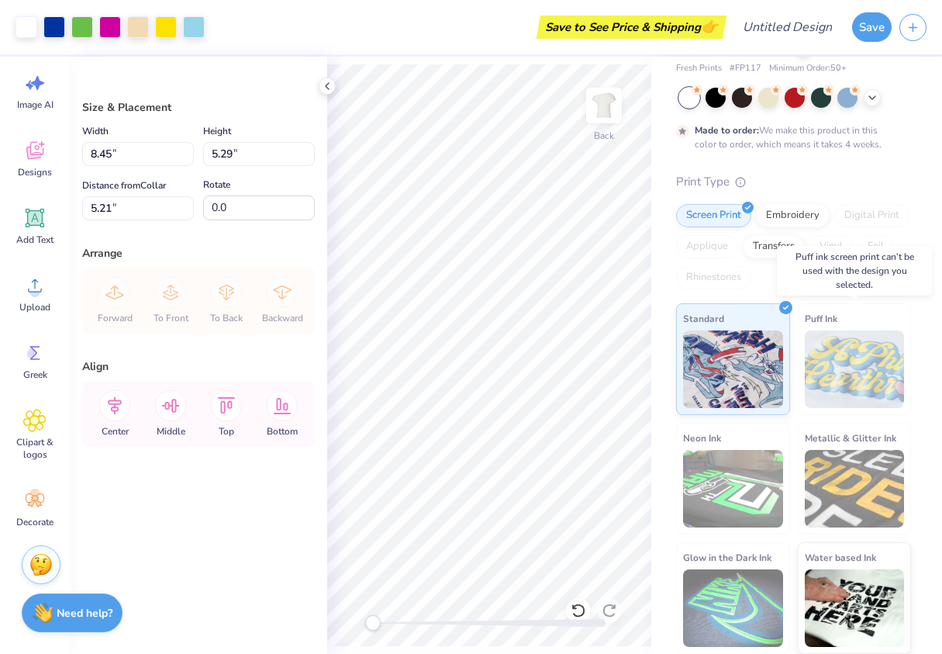
scroll to position [0, 0]
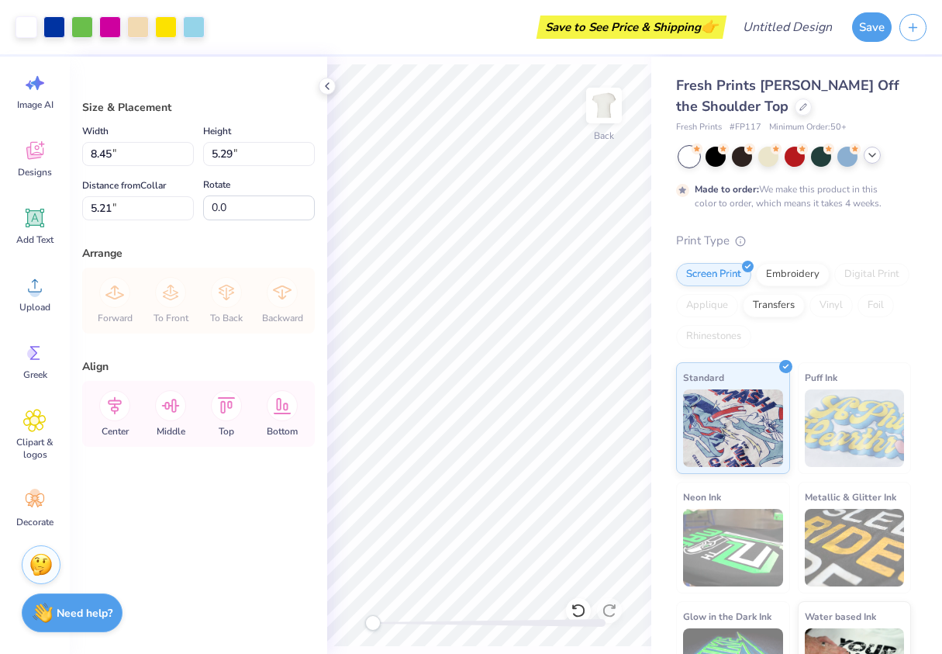
click at [867, 159] on icon at bounding box center [872, 155] width 12 height 12
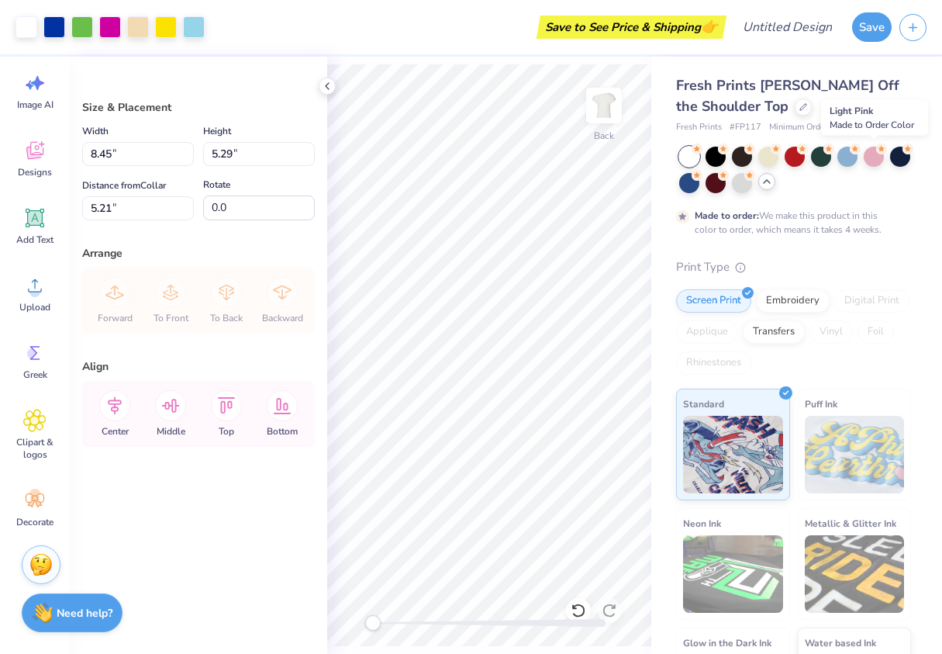
click at [867, 159] on div at bounding box center [874, 157] width 20 height 20
click at [797, 154] on div at bounding box center [795, 155] width 20 height 20
click at [765, 182] on icon at bounding box center [767, 181] width 12 height 12
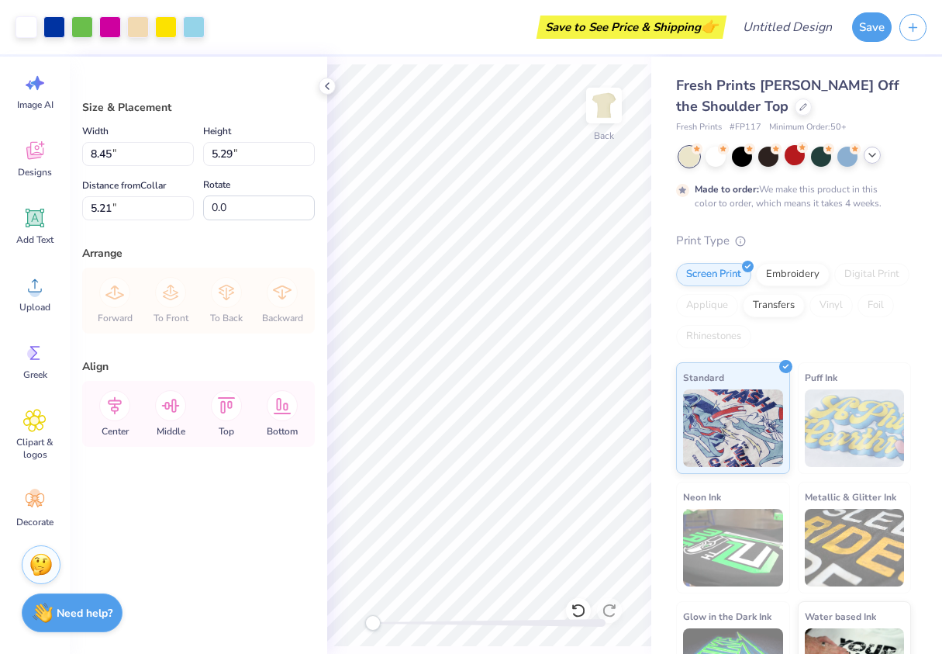
click at [862, 150] on div at bounding box center [795, 157] width 232 height 20
click at [869, 153] on icon at bounding box center [872, 155] width 12 height 12
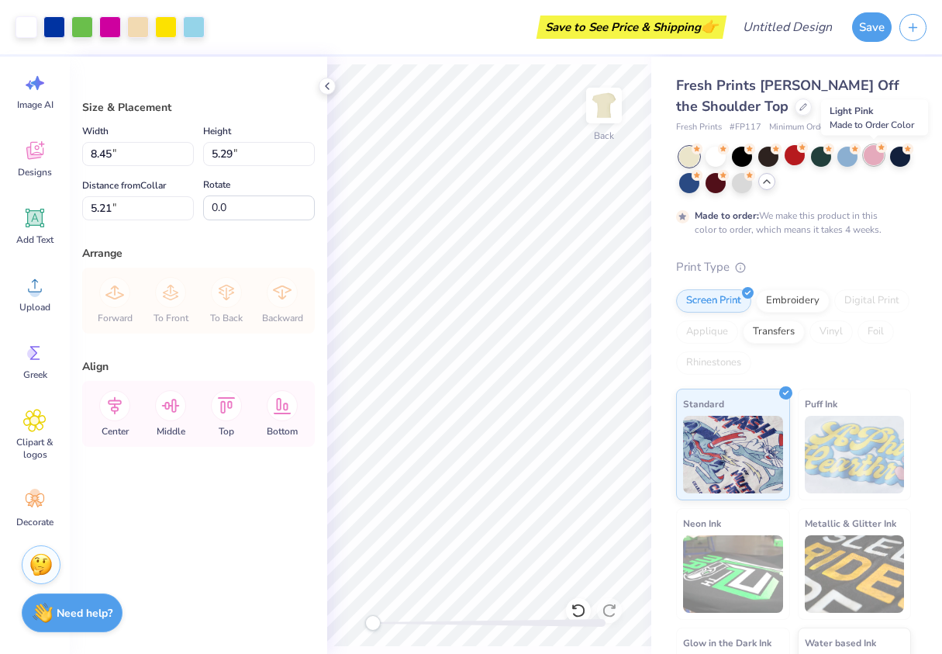
click at [870, 155] on div at bounding box center [874, 155] width 20 height 20
